Goal: Information Seeking & Learning: Learn about a topic

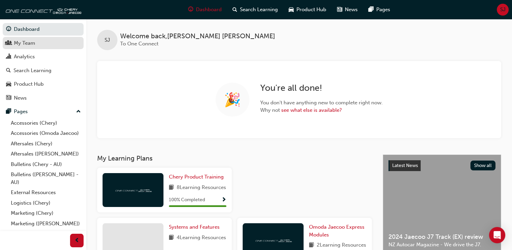
click at [29, 38] on link "My Team" at bounding box center [43, 43] width 81 height 13
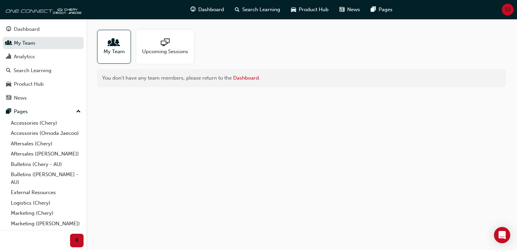
click at [109, 46] on div at bounding box center [114, 42] width 21 height 9
click at [158, 43] on div at bounding box center [165, 42] width 46 height 9
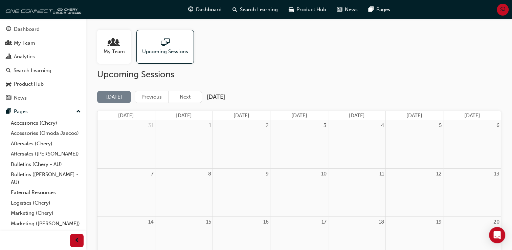
click at [116, 46] on span "people-icon" at bounding box center [114, 42] width 9 height 9
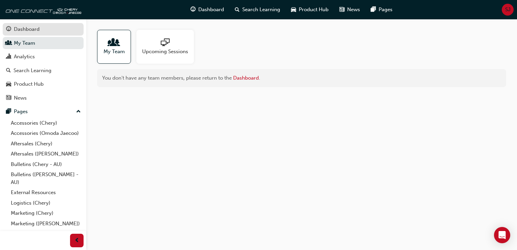
click at [27, 30] on div "Dashboard" at bounding box center [27, 29] width 26 height 8
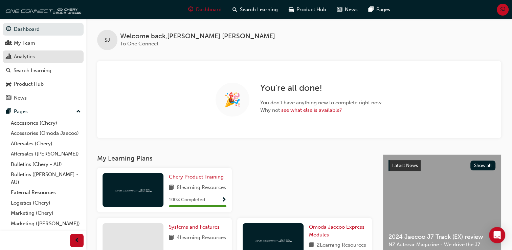
click at [30, 59] on div "Analytics" at bounding box center [24, 57] width 21 height 8
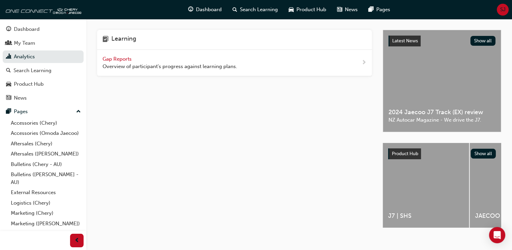
click at [365, 62] on span "next-icon" at bounding box center [364, 63] width 5 height 8
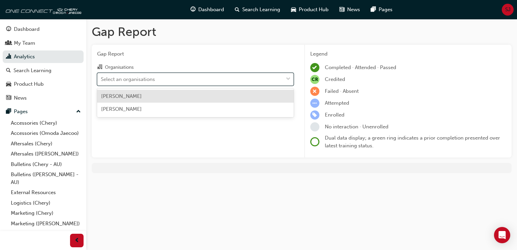
click at [240, 81] on div "Select an organisations" at bounding box center [191, 79] width 186 height 12
click at [102, 81] on input "Organisations option [PERSON_NAME] focused, 1 of 2. 2 results available. Use Up…" at bounding box center [101, 79] width 1 height 6
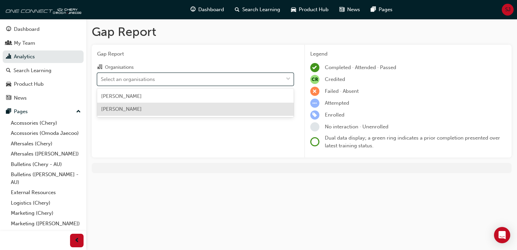
click at [232, 111] on div "[PERSON_NAME]" at bounding box center [195, 109] width 197 height 13
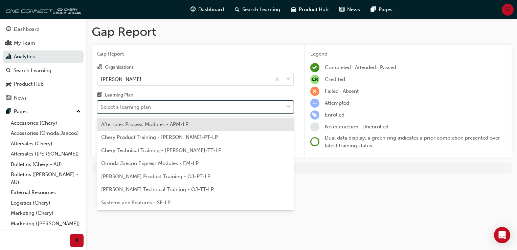
click at [283, 105] on div "Select a learning plan" at bounding box center [191, 107] width 186 height 12
click at [102, 105] on input "Learning Plan option Aftersales Process Modules - APM-LP focused, 1 of 7. 7 res…" at bounding box center [101, 107] width 1 height 6
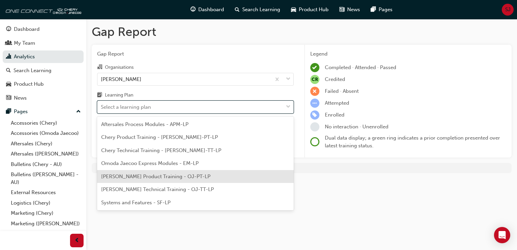
click at [231, 179] on div "[PERSON_NAME] Product Training - OJ-PT-LP" at bounding box center [195, 176] width 197 height 13
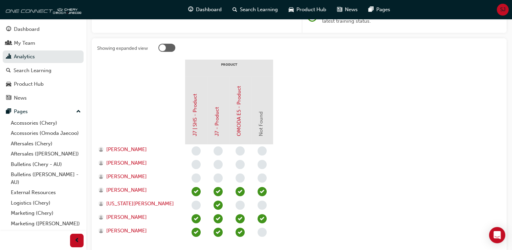
scroll to position [135, 0]
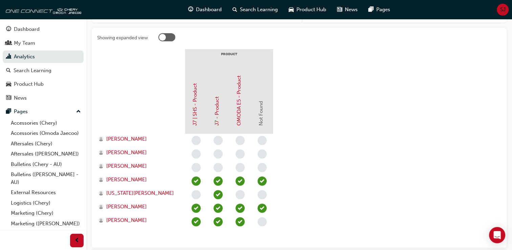
click at [260, 120] on span "Not Found" at bounding box center [261, 113] width 6 height 25
click at [128, 193] on span "[US_STATE][PERSON_NAME]" at bounding box center [140, 193] width 68 height 8
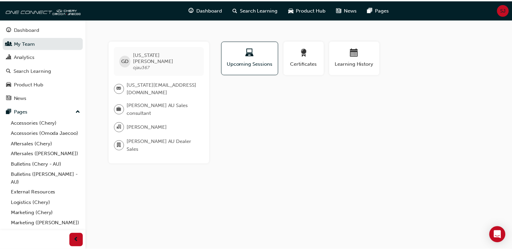
scroll to position [17, 0]
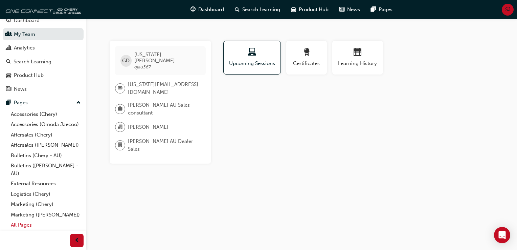
click at [26, 227] on link "All Pages" at bounding box center [46, 225] width 76 height 10
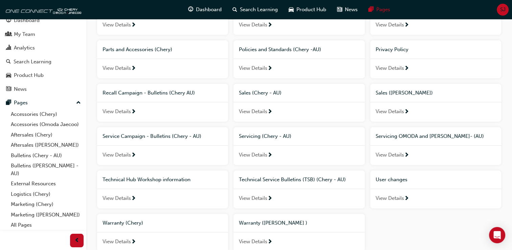
scroll to position [275, 0]
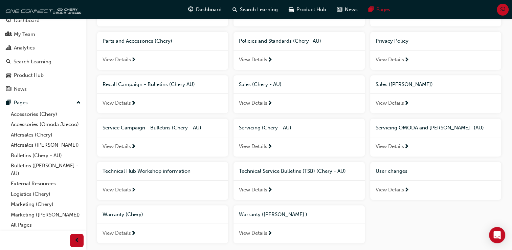
click at [384, 190] on span "View Details" at bounding box center [390, 190] width 28 height 8
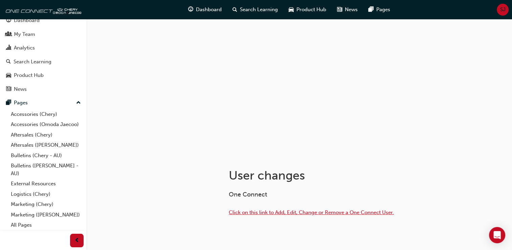
click at [317, 211] on span "Click on this link to Add, Edit, Change or Remove a One Connect User." at bounding box center [311, 212] width 165 height 6
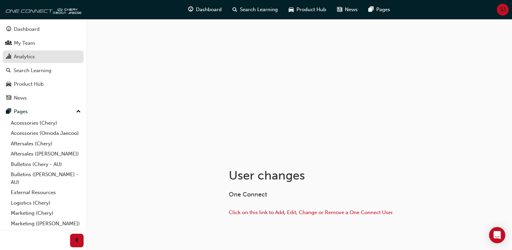
click at [20, 54] on div "Analytics" at bounding box center [24, 57] width 21 height 8
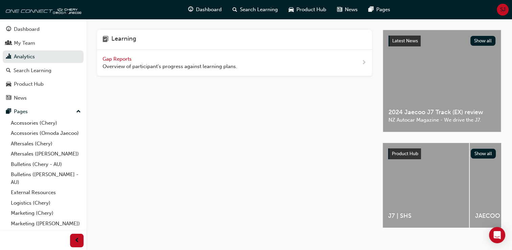
click at [360, 63] on div "Gap Reports Overview of participant's progress against learning plans." at bounding box center [234, 63] width 275 height 26
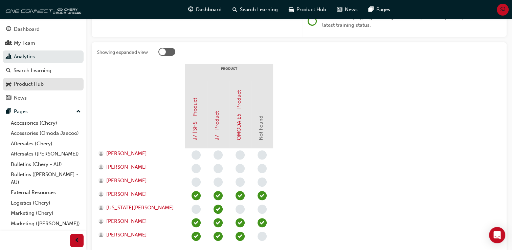
click at [35, 85] on div "Product Hub" at bounding box center [29, 84] width 30 height 8
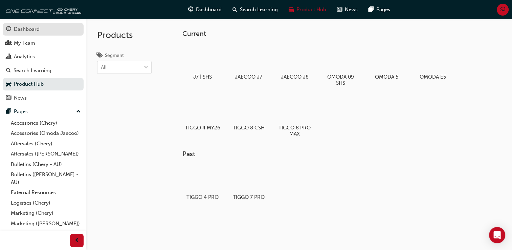
click at [13, 25] on div "Dashboard" at bounding box center [43, 29] width 74 height 8
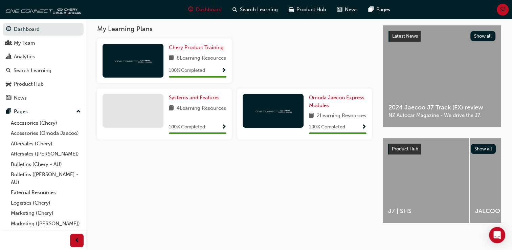
scroll to position [134, 0]
